Goal: Find specific page/section: Find specific page/section

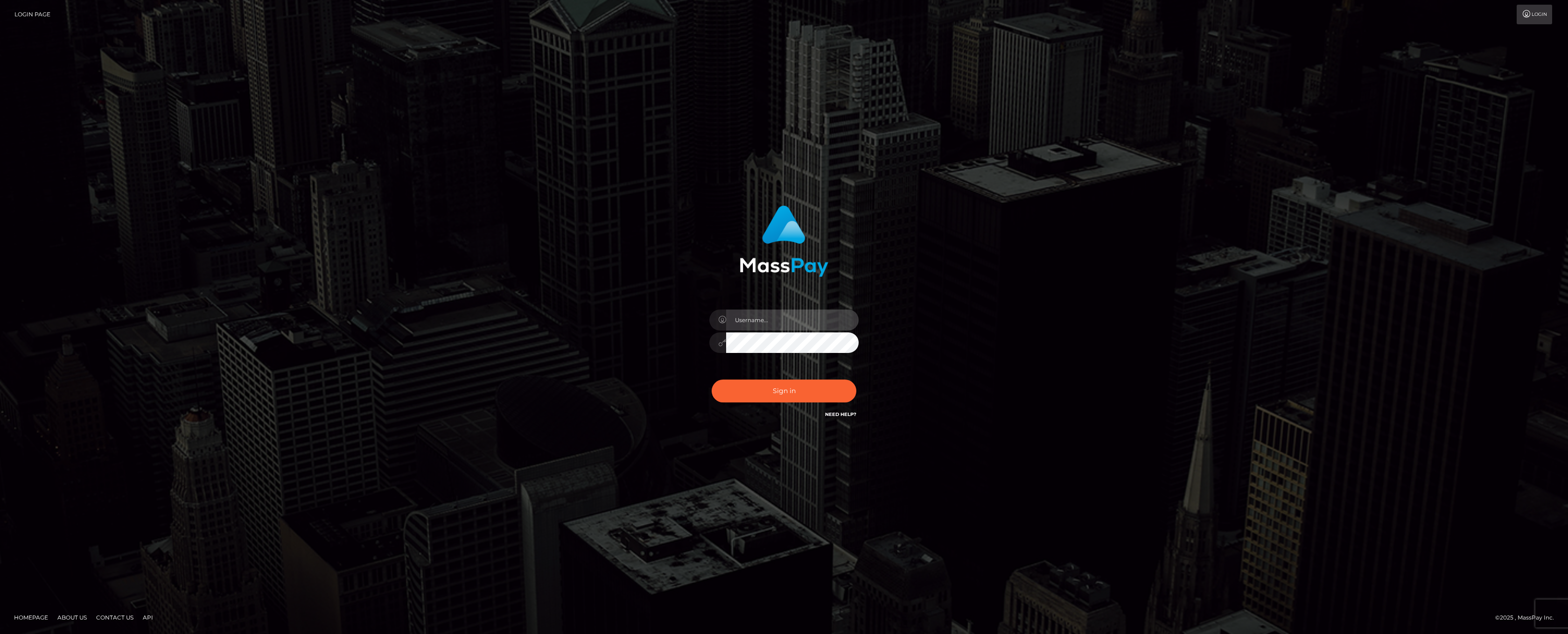
click at [762, 321] on input "text" at bounding box center [792, 320] width 133 height 21
type input "ashbil"
click at [791, 402] on button "Sign in" at bounding box center [784, 391] width 144 height 23
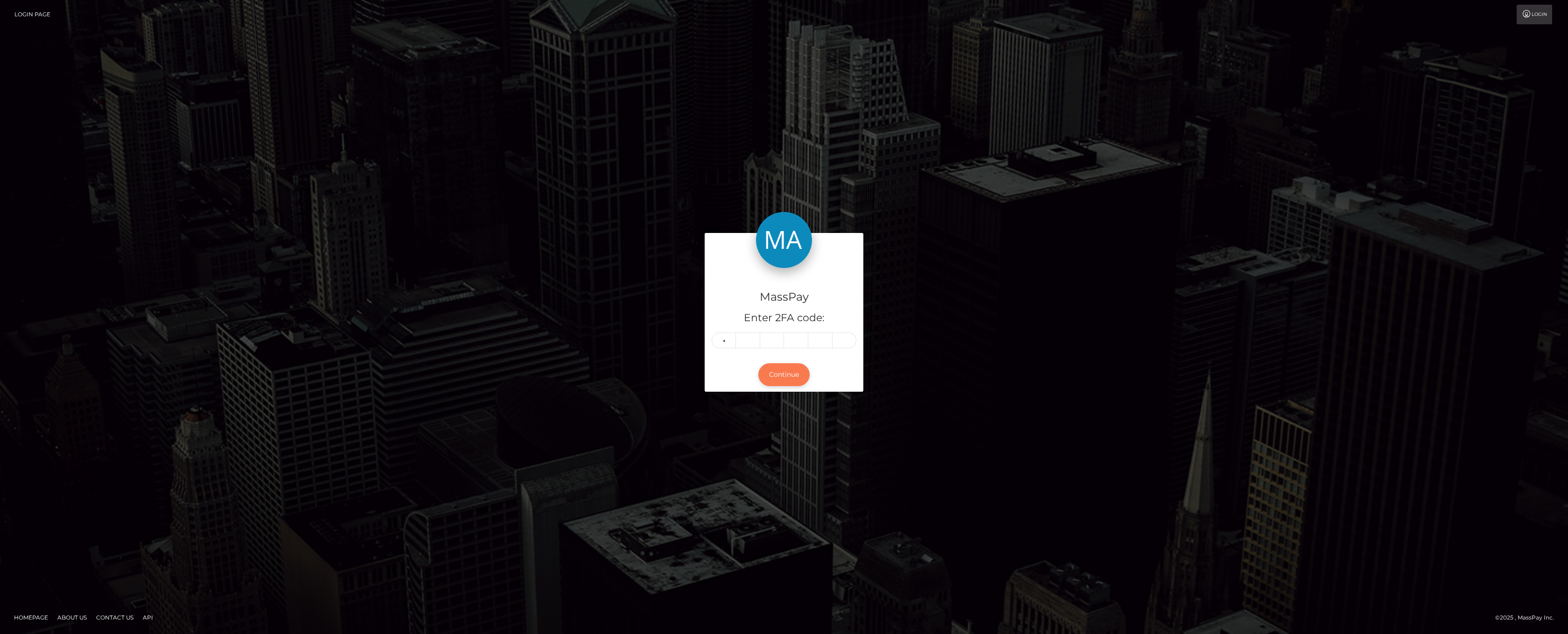
type input "1"
type input "2"
type input "5"
type input "4"
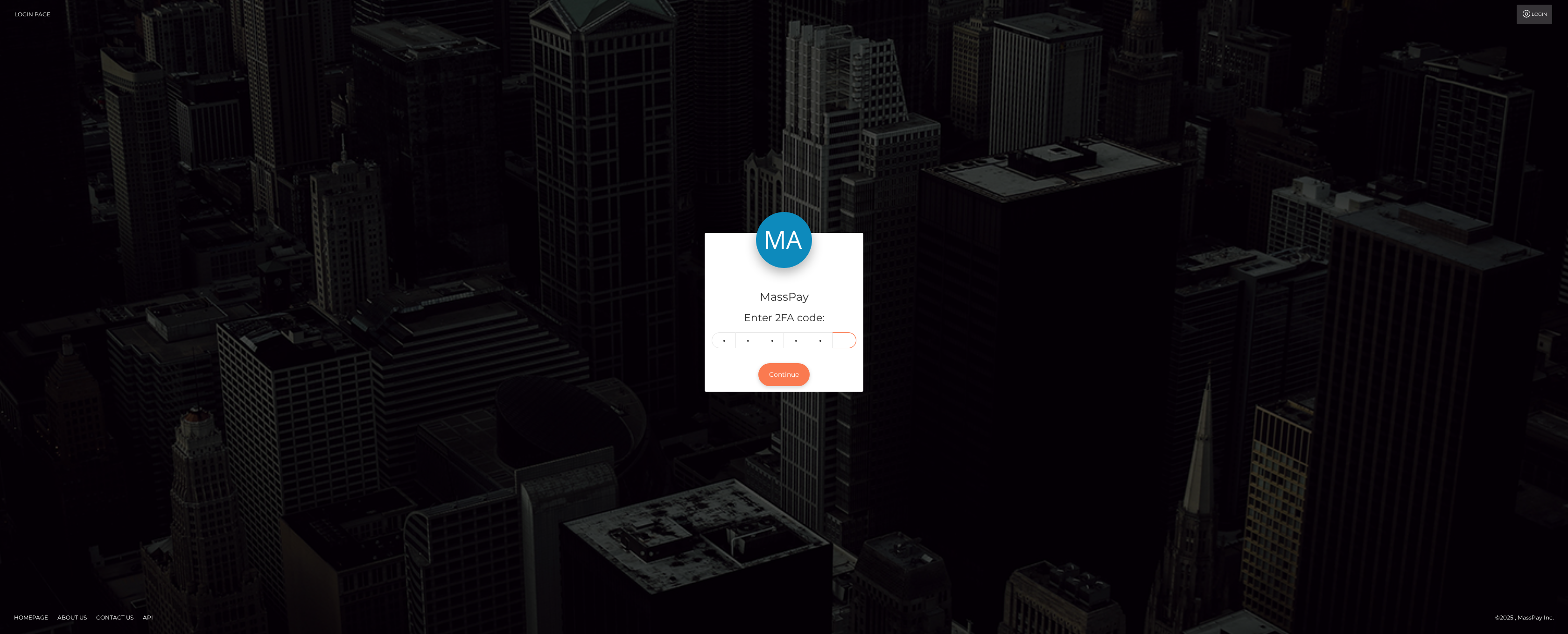
type input "2"
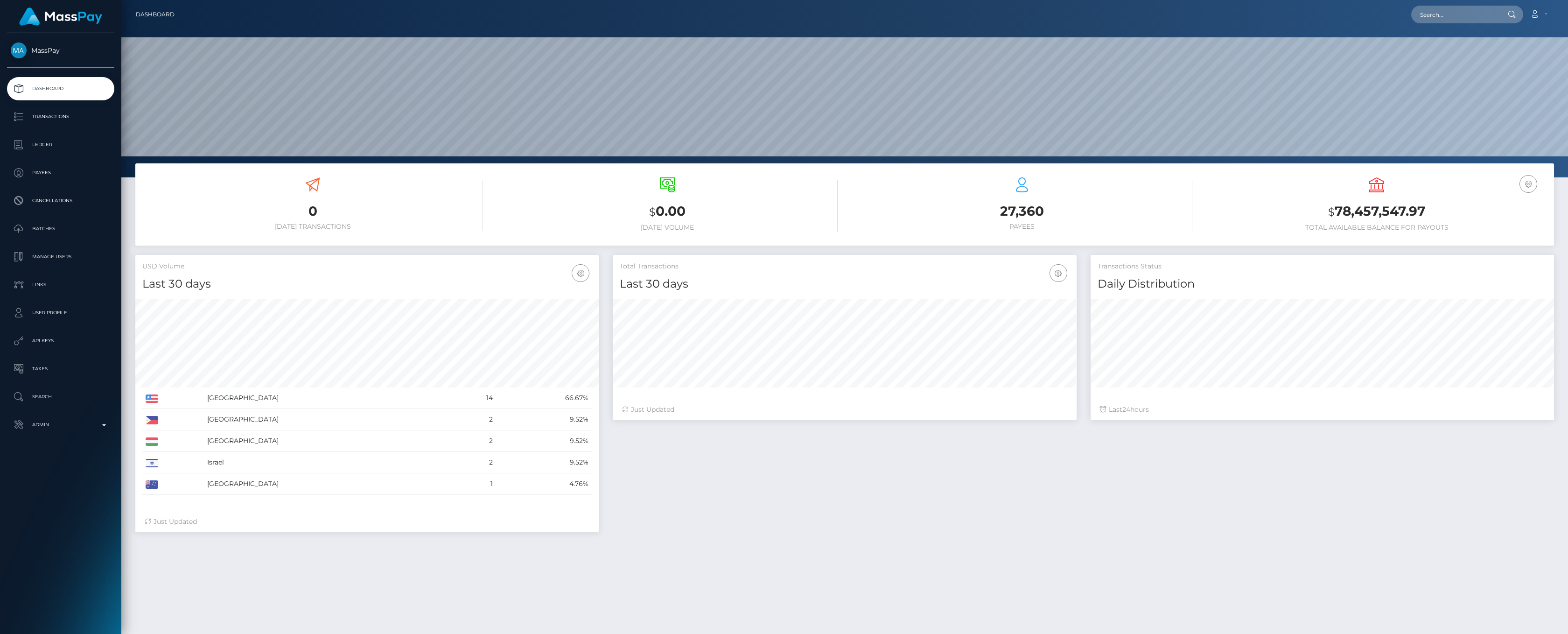
scroll to position [165, 463]
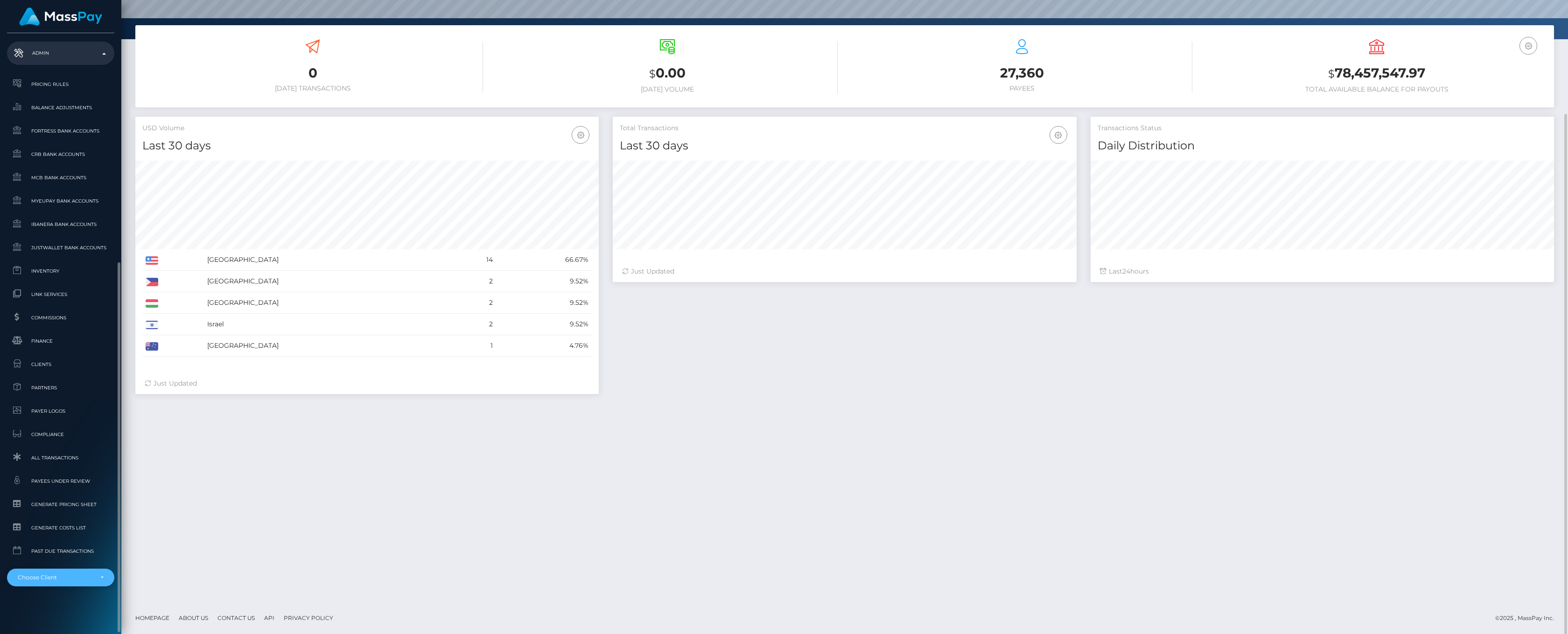
click at [104, 575] on div "Choose Client" at bounding box center [61, 577] width 107 height 17
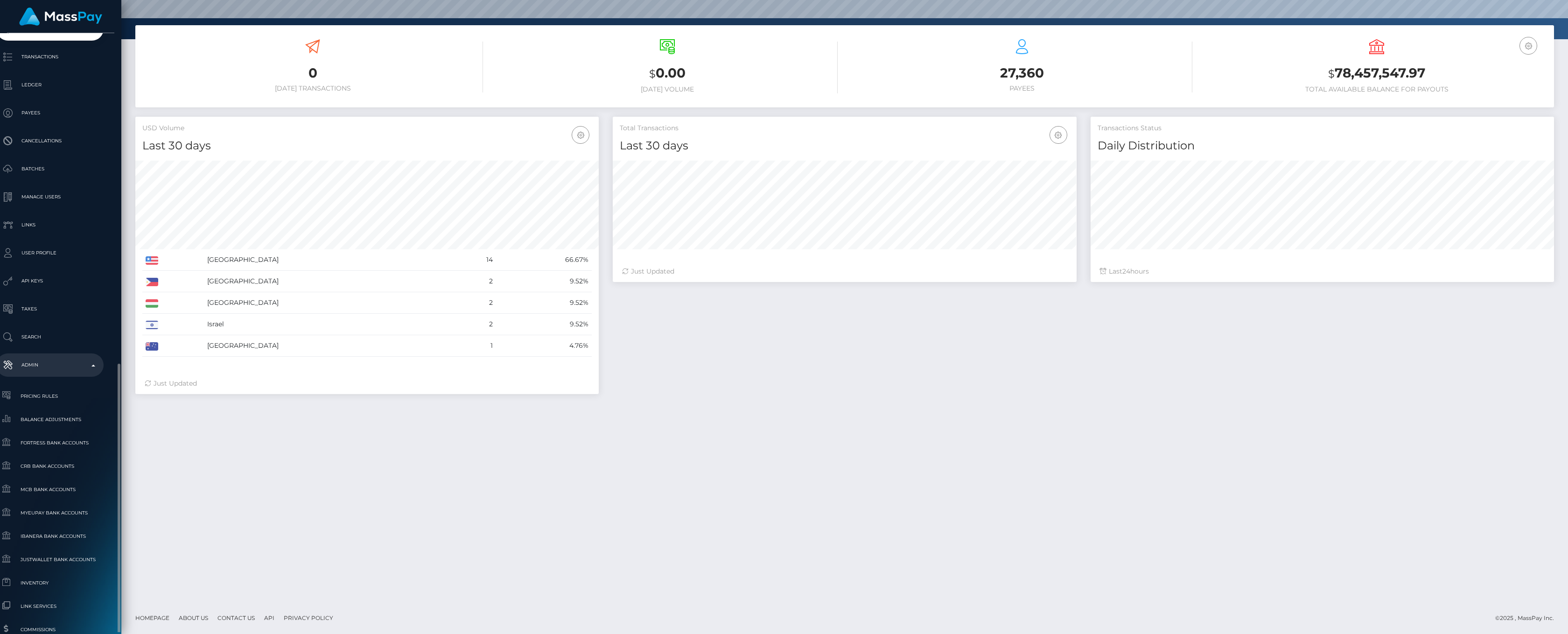
scroll to position [266, 11]
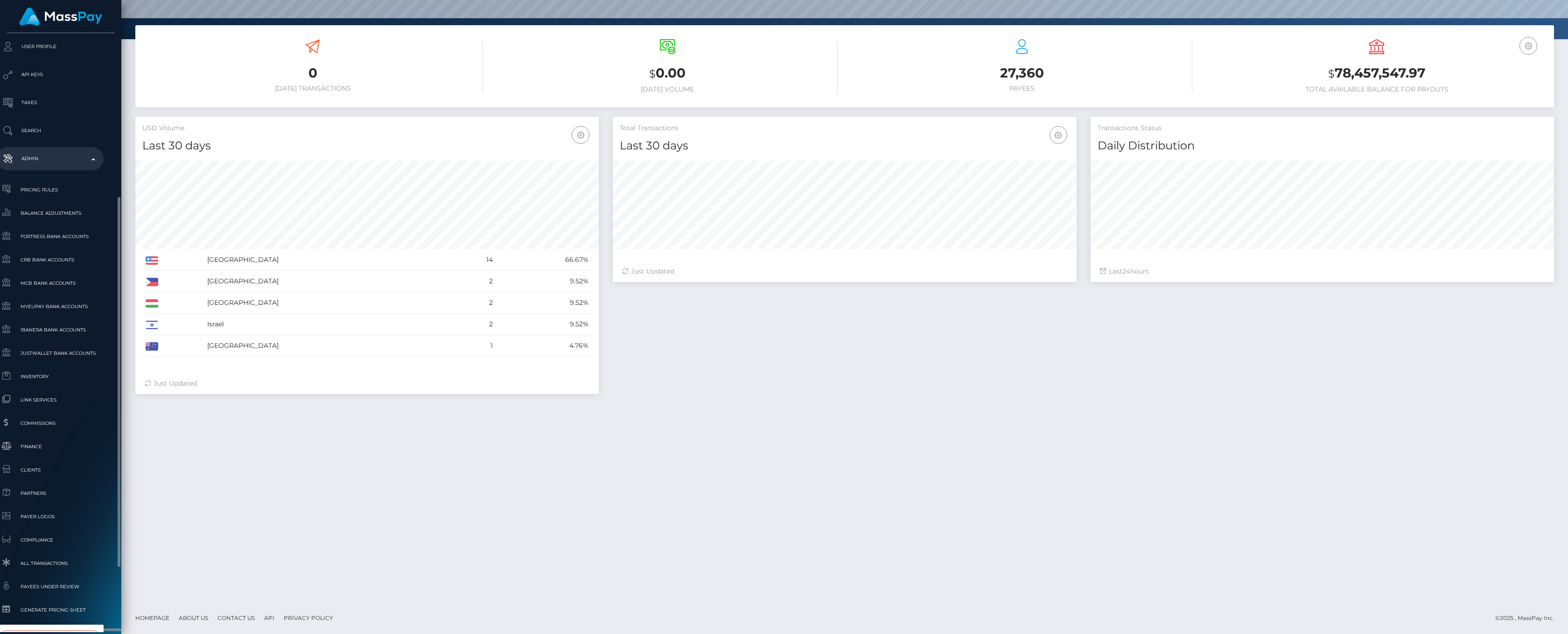
type input "whop"
select select "338"
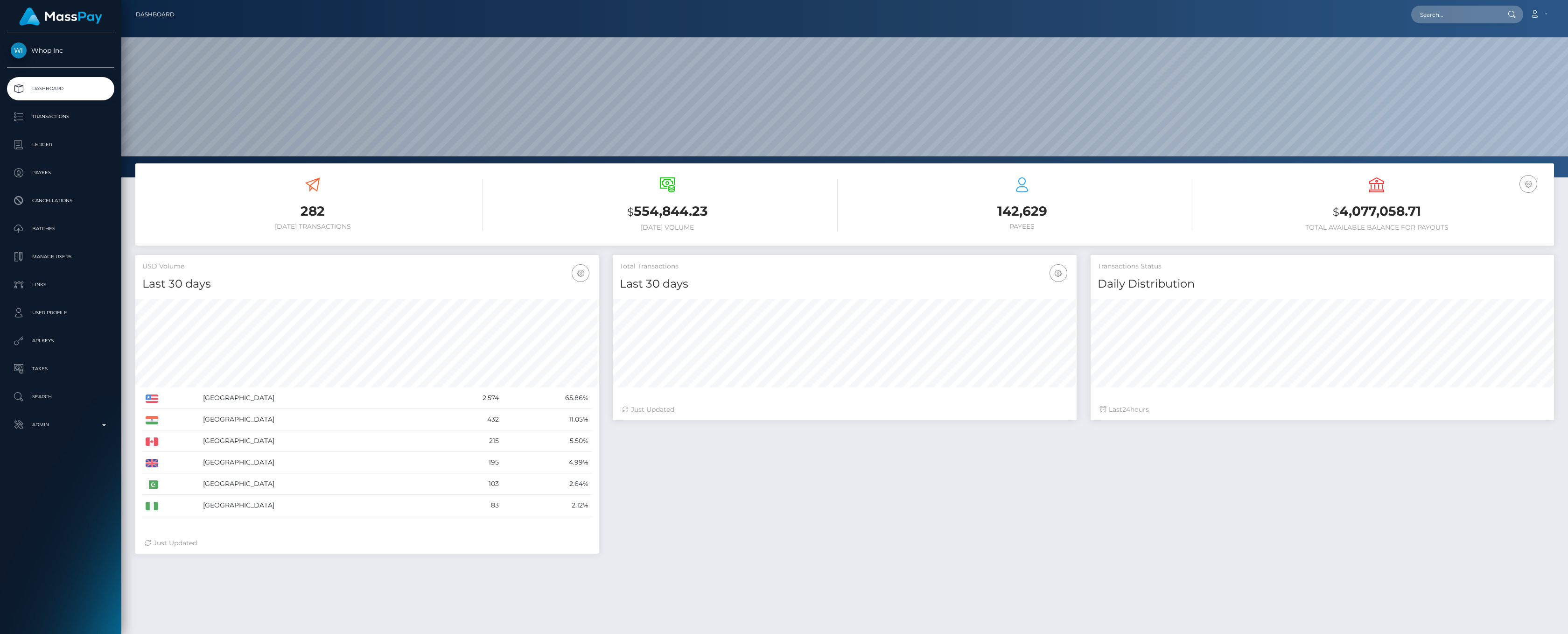
scroll to position [165, 463]
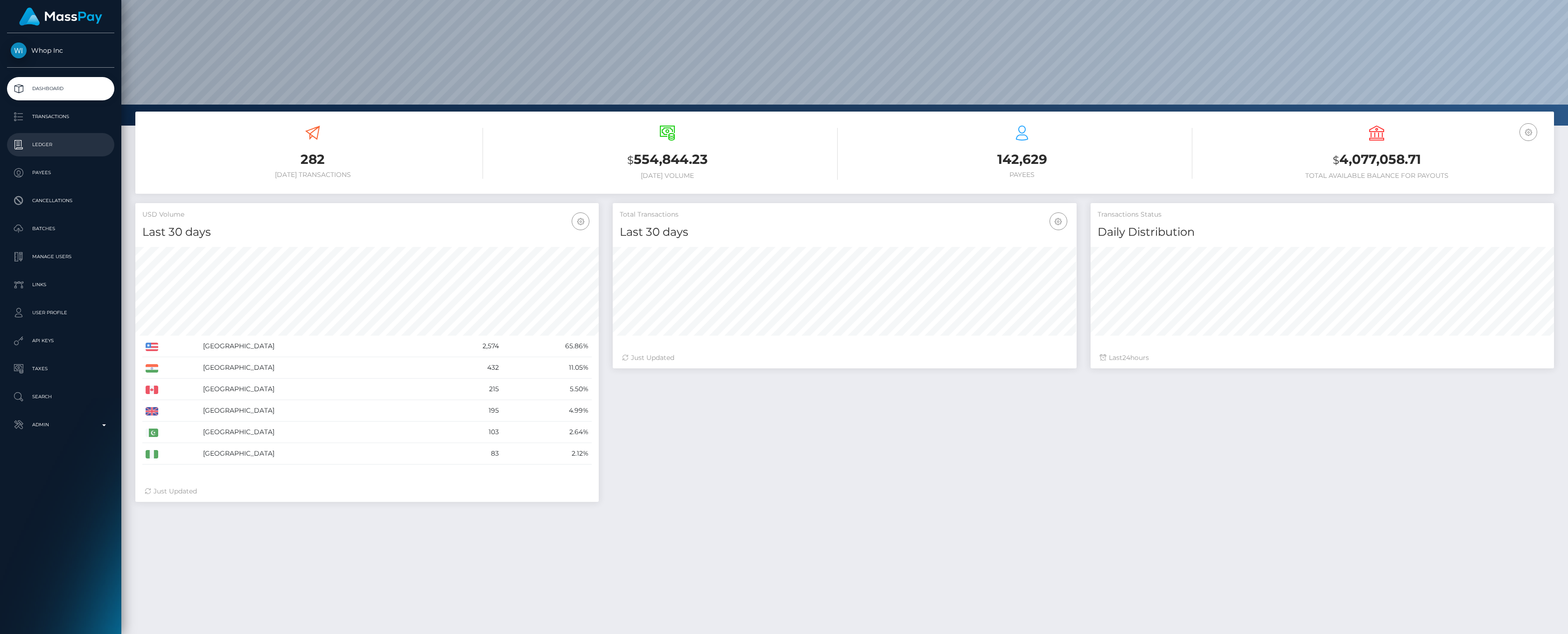
click at [51, 139] on p "Ledger" at bounding box center [61, 144] width 100 height 14
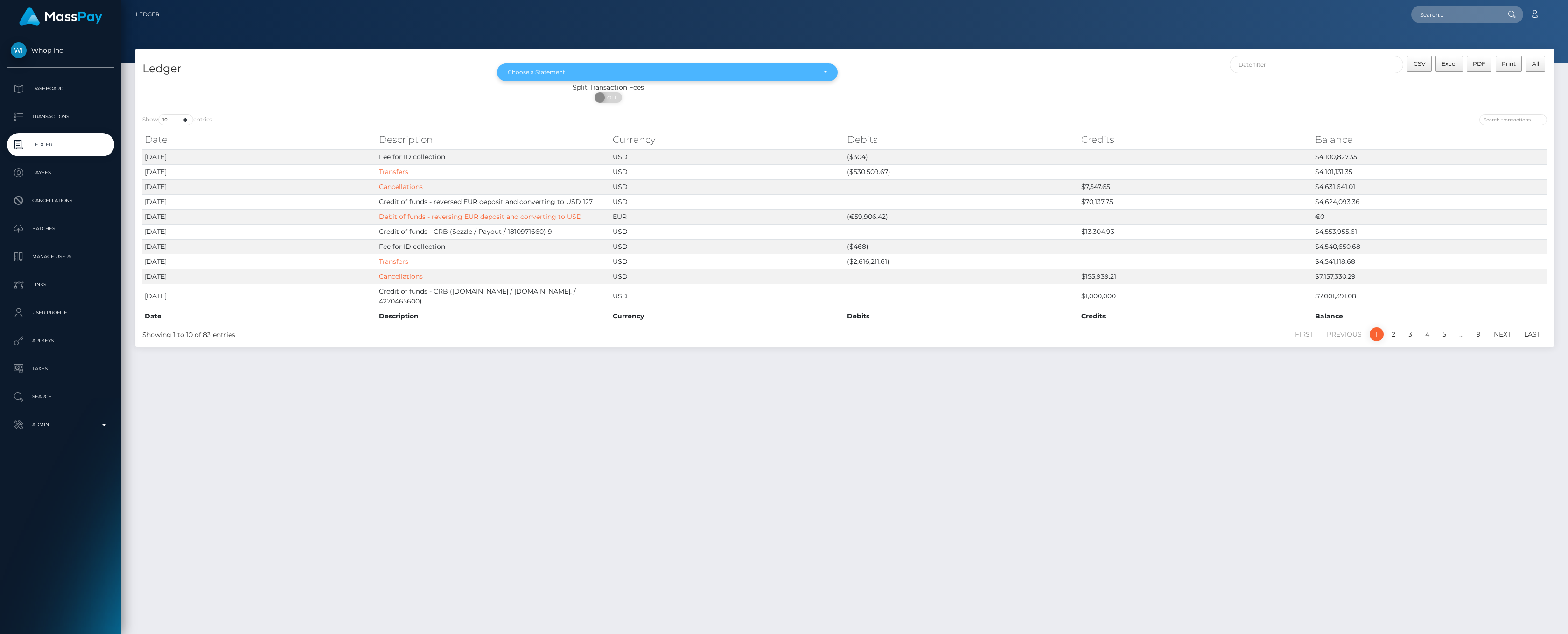
click at [818, 68] on div "Choose a Statement" at bounding box center [668, 72] width 341 height 17
click at [517, 157] on span "Aug 2025" at bounding box center [518, 156] width 20 height 9
select select "Aug 2025"
click at [52, 85] on p "Dashboard" at bounding box center [61, 88] width 100 height 14
drag, startPoint x: 51, startPoint y: 81, endPoint x: 263, endPoint y: 11, distance: 223.3
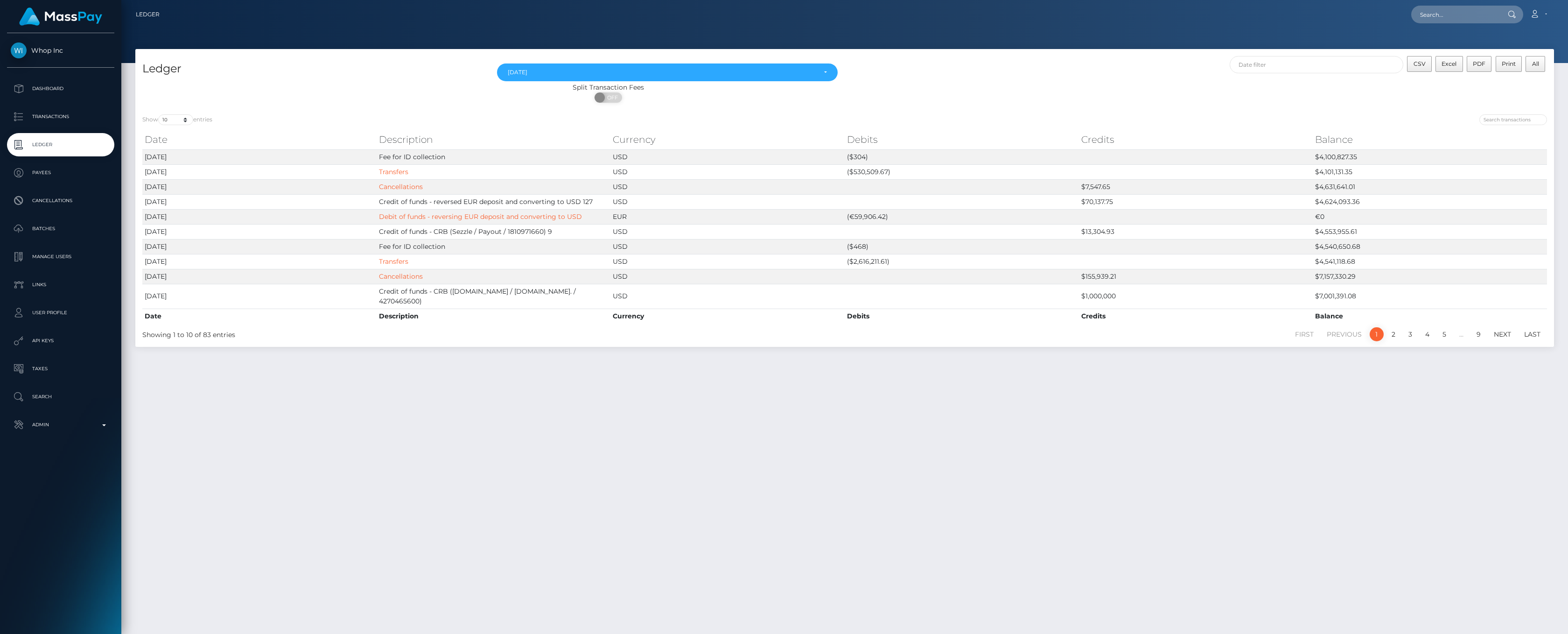
click at [263, 11] on div "Loading... Loading... Account Edit Profile Logout" at bounding box center [860, 14] width 1387 height 20
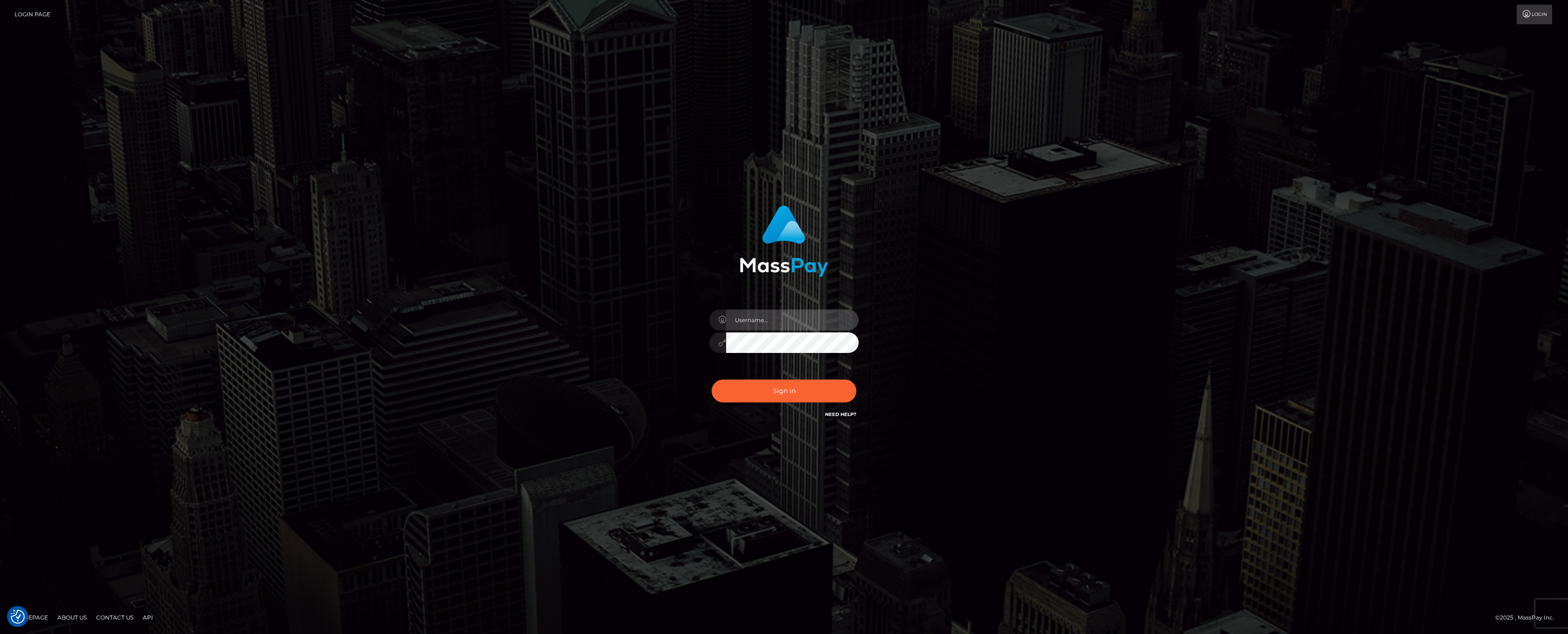
click at [782, 315] on input "text" at bounding box center [792, 320] width 133 height 21
type input "ashbil"
click at [788, 395] on button "Sign in" at bounding box center [784, 391] width 144 height 23
click at [754, 319] on input "text" at bounding box center [792, 320] width 133 height 21
type input "ashbil"
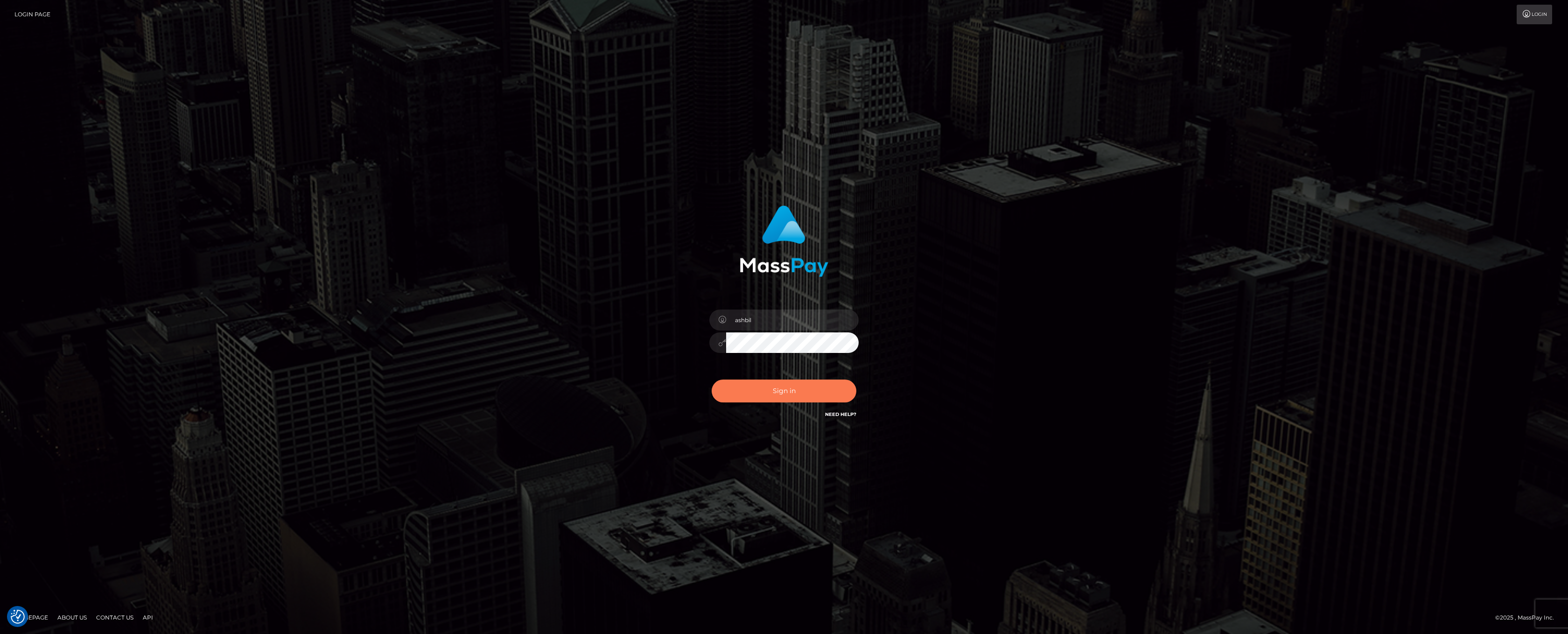
click at [777, 385] on button "Sign in" at bounding box center [784, 391] width 144 height 23
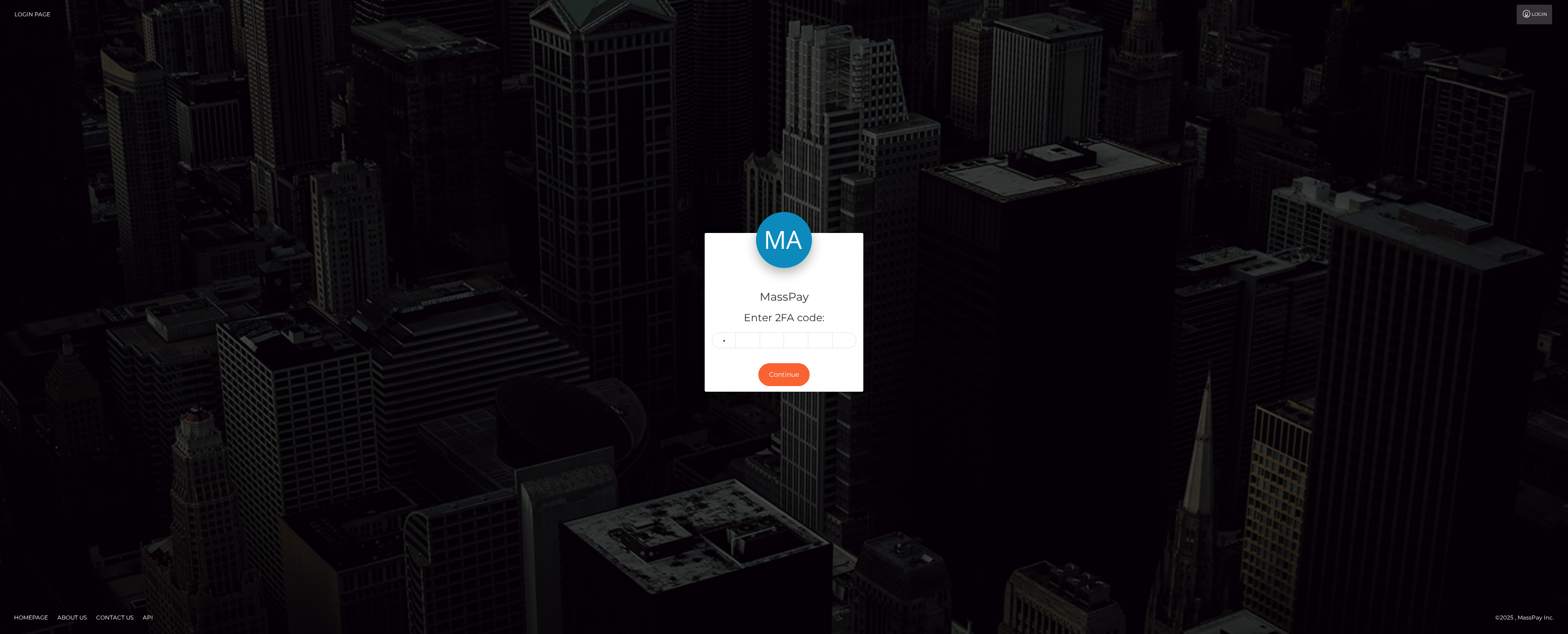
type input "1"
type input "9"
type input "8"
type input "6"
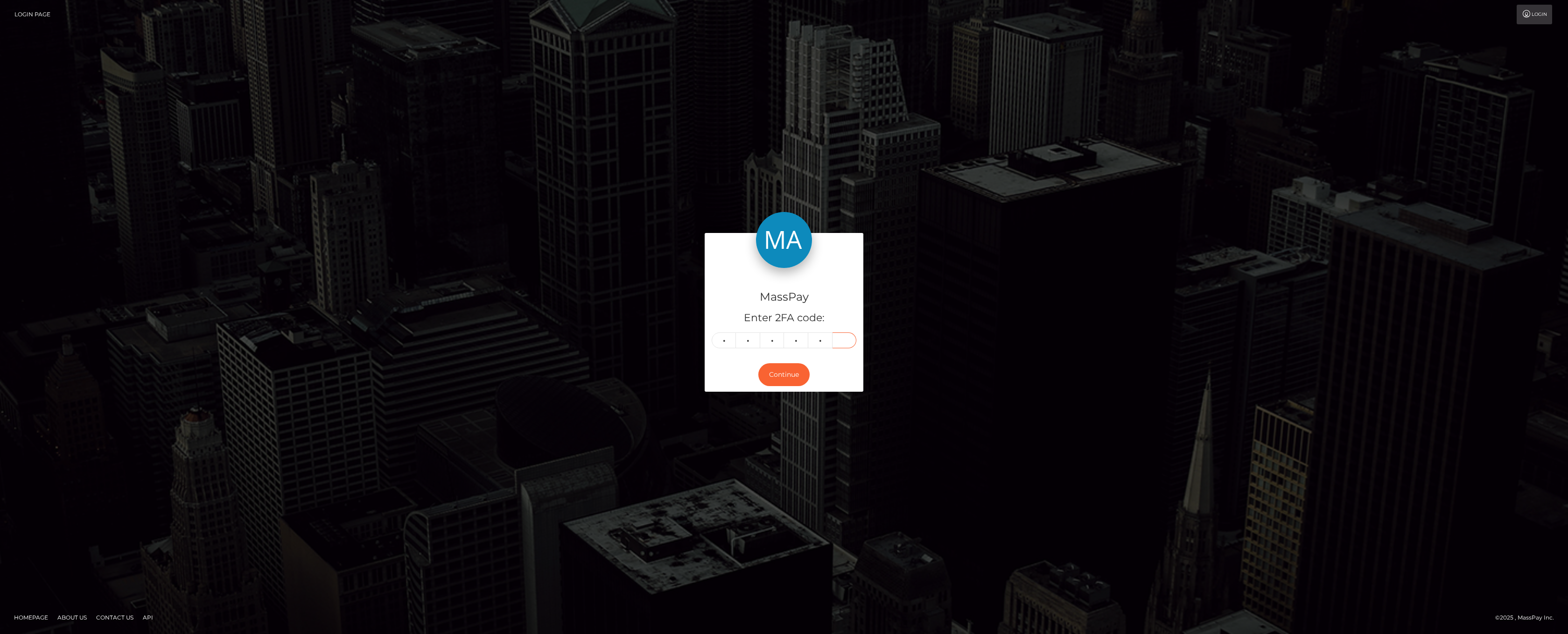
type input "7"
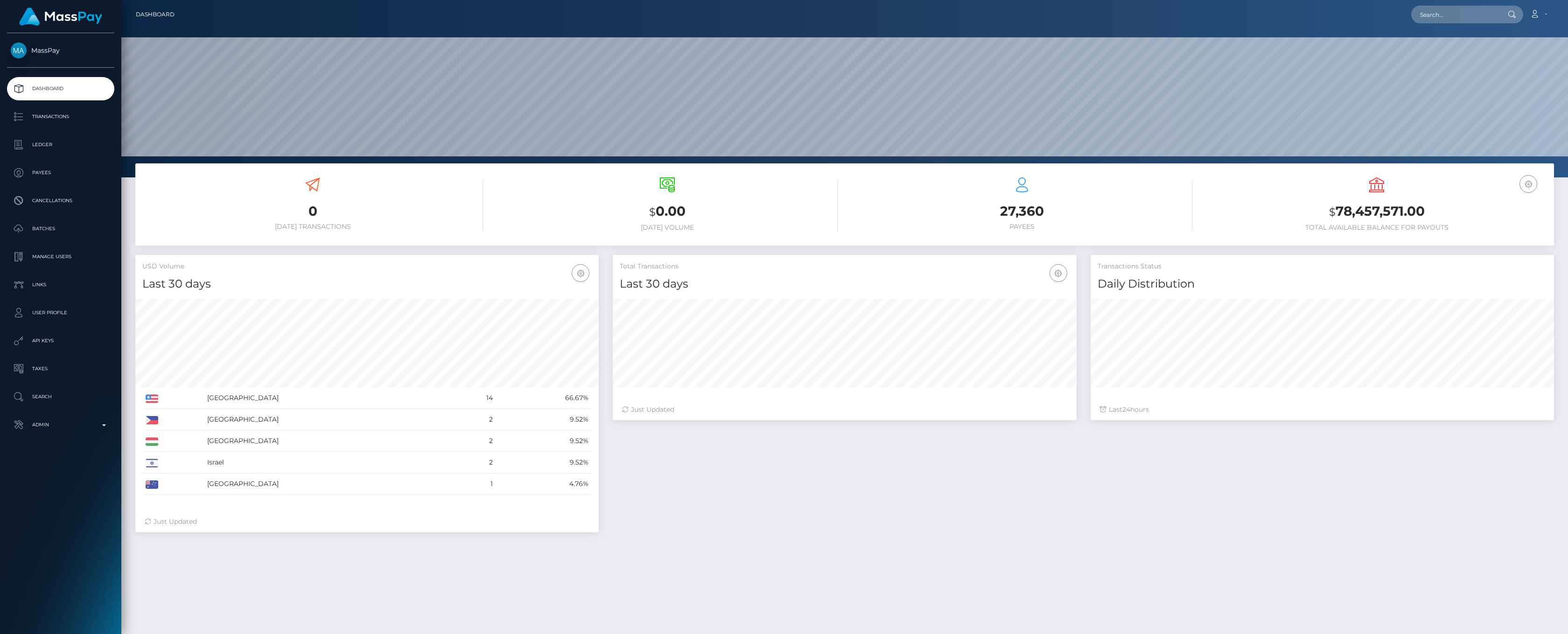
scroll to position [165, 463]
click at [103, 422] on p "Admin" at bounding box center [61, 425] width 100 height 14
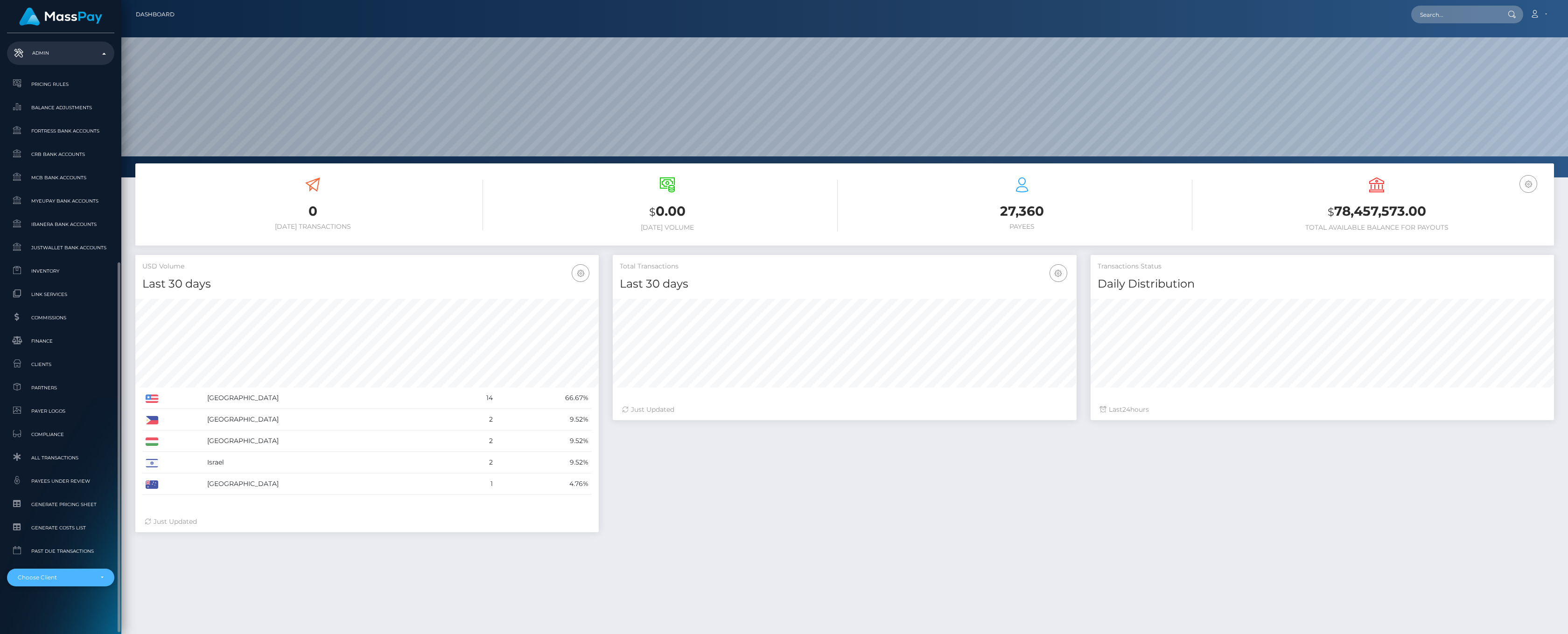
click at [99, 576] on div "Choose Client" at bounding box center [60, 577] width 86 height 7
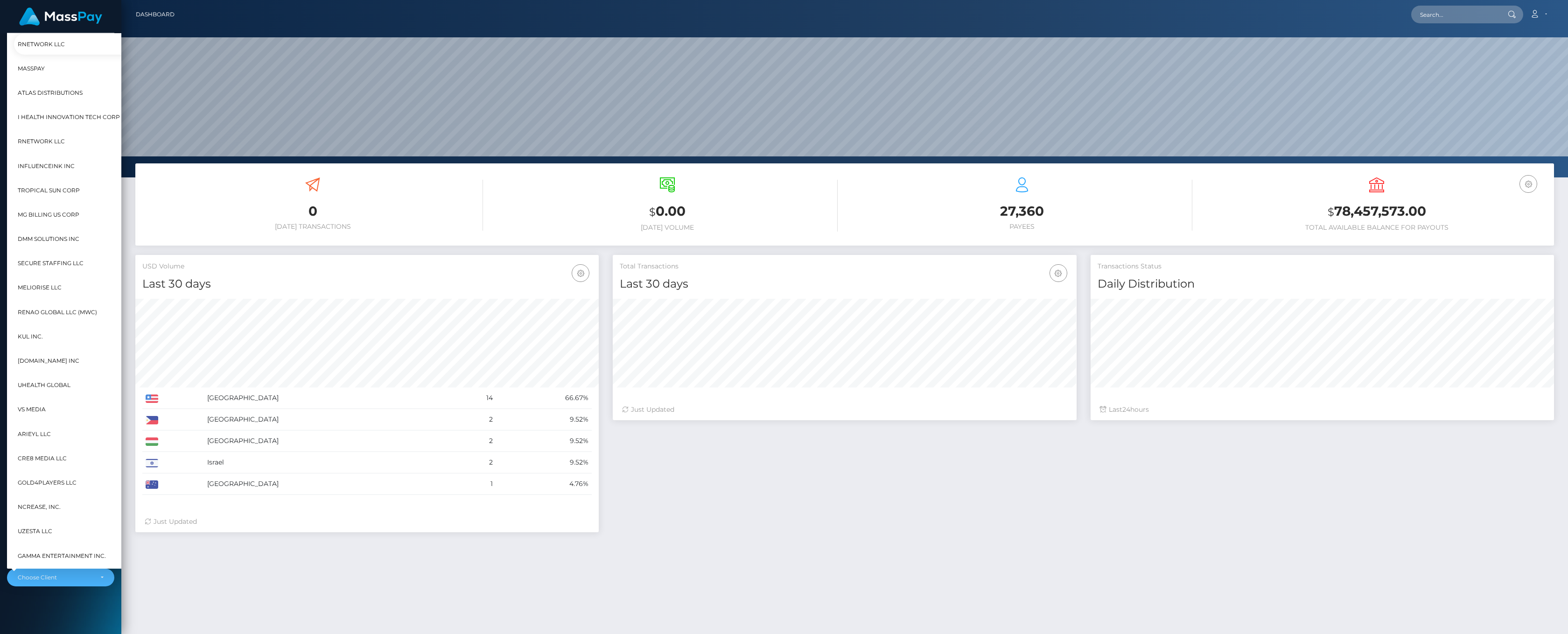
scroll to position [60, 11]
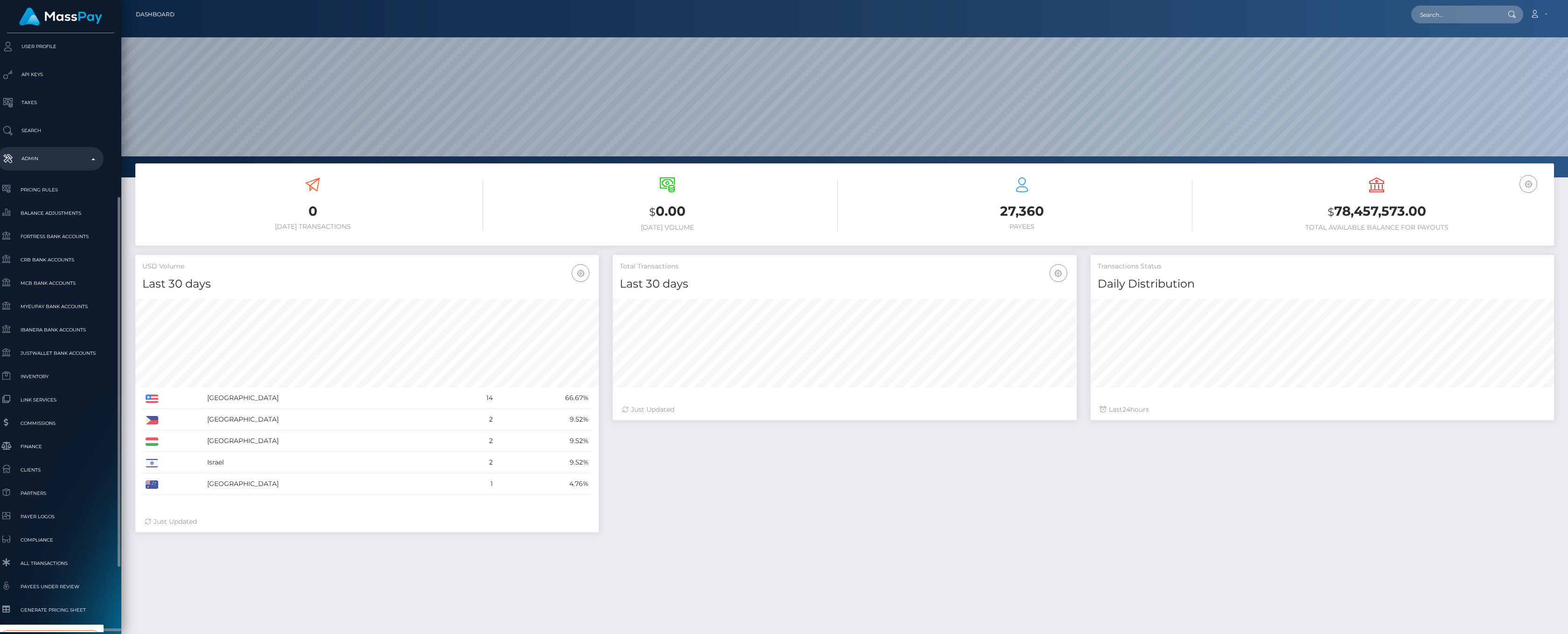
type input "whop"
select select "338"
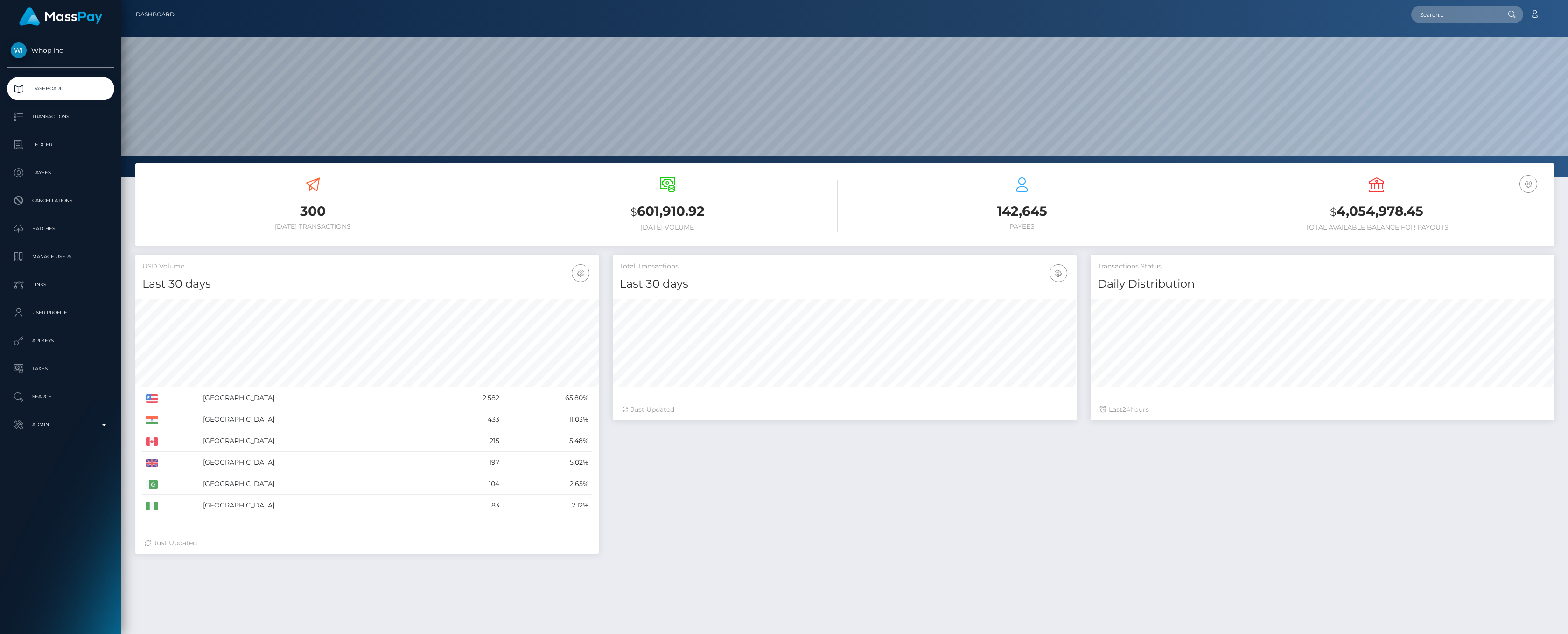
scroll to position [165, 463]
click at [70, 144] on p "Ledger" at bounding box center [61, 144] width 100 height 14
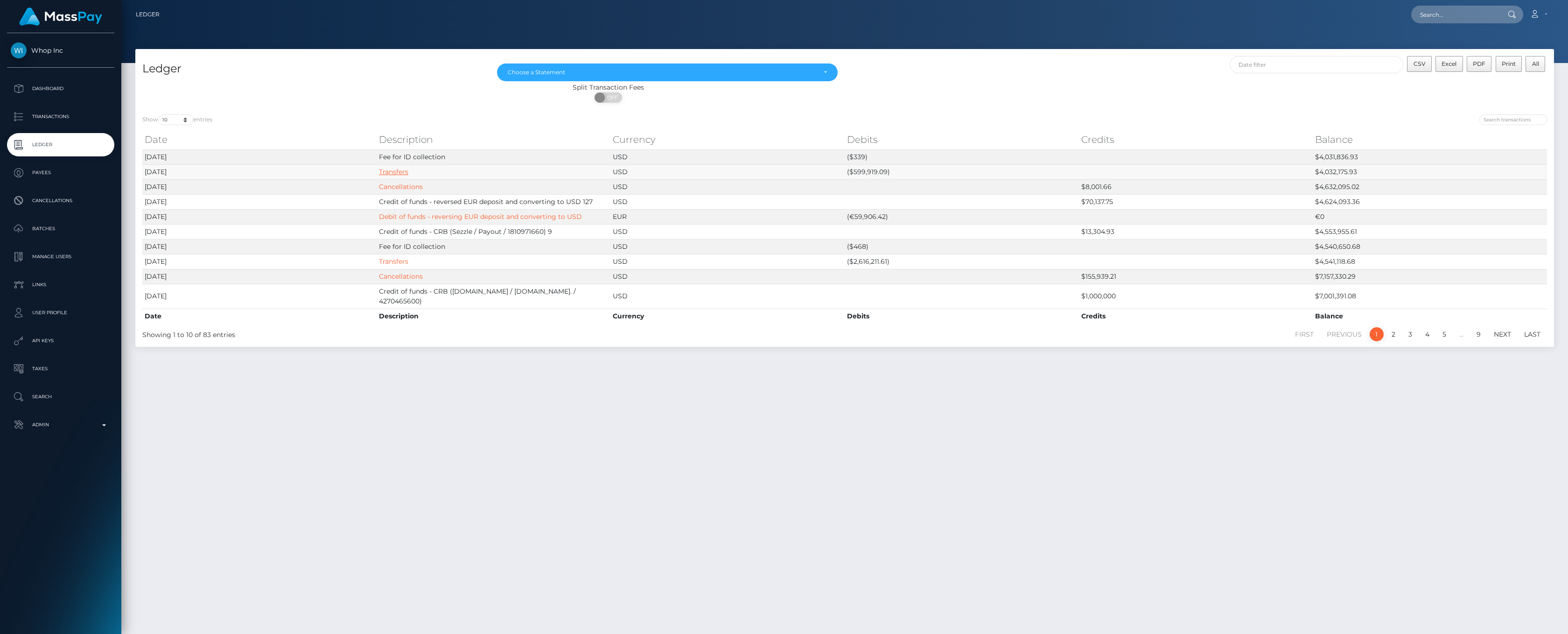
click at [397, 171] on link "Transfers" at bounding box center [393, 171] width 29 height 9
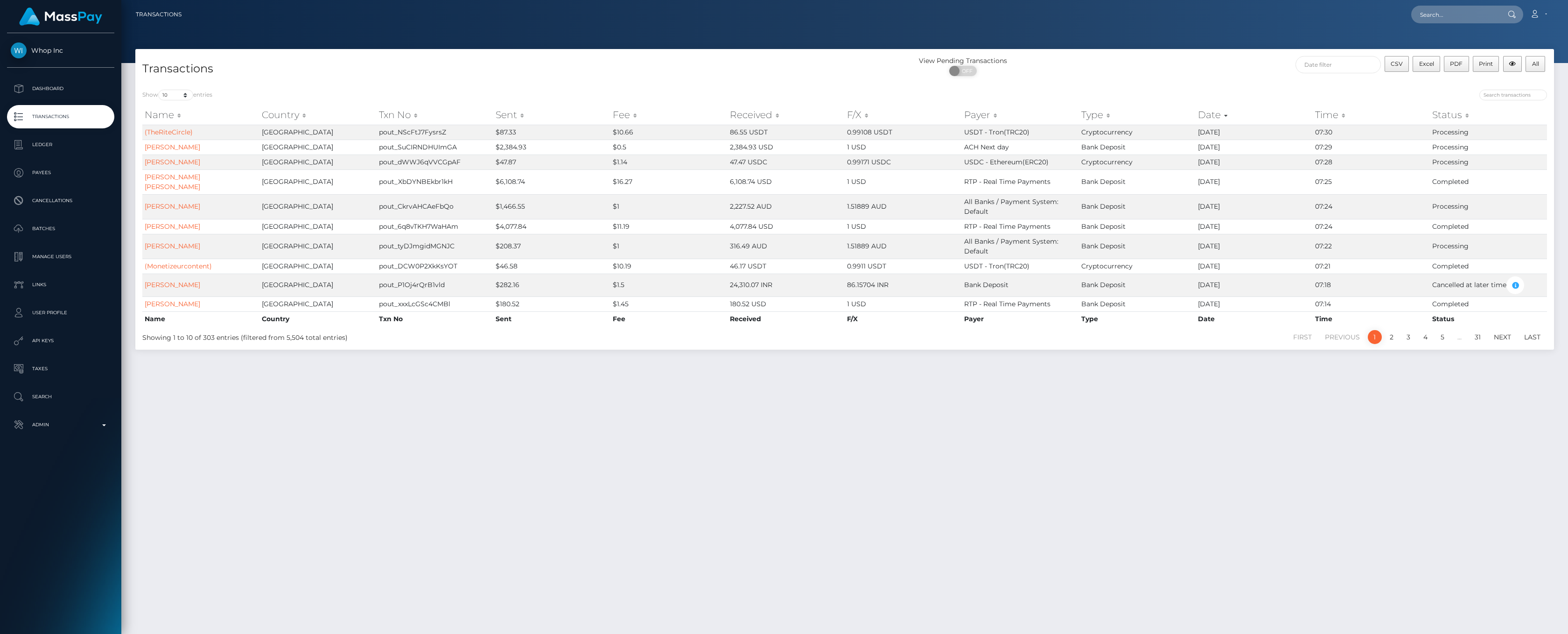
drag, startPoint x: 0, startPoint y: 0, endPoint x: 478, endPoint y: 69, distance: 483.0
click at [478, 69] on h4 "Transactions" at bounding box center [489, 69] width 695 height 17
